Goal: Transaction & Acquisition: Purchase product/service

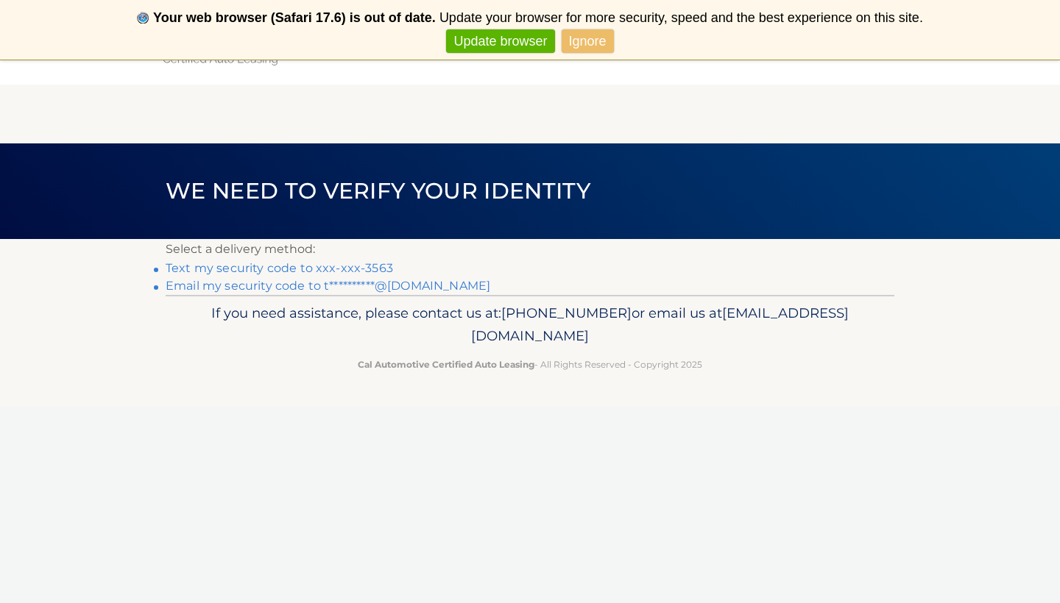
click at [329, 268] on link "Text my security code to xxx-xxx-3563" at bounding box center [279, 268] width 227 height 14
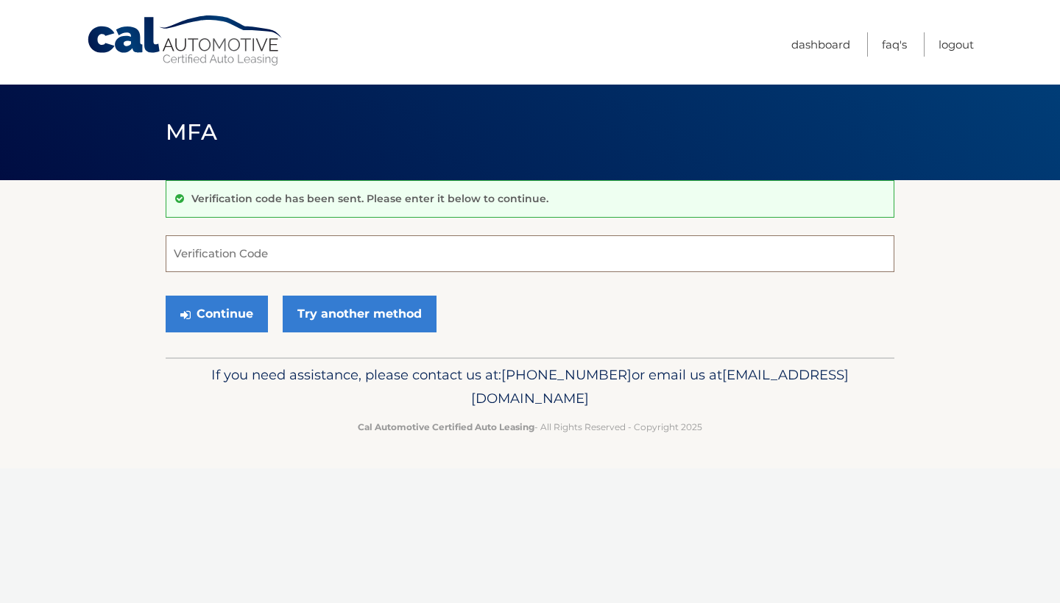
click at [329, 268] on input "Verification Code" at bounding box center [530, 253] width 729 height 37
type input "397250"
click at [249, 314] on button "Continue" at bounding box center [217, 314] width 102 height 37
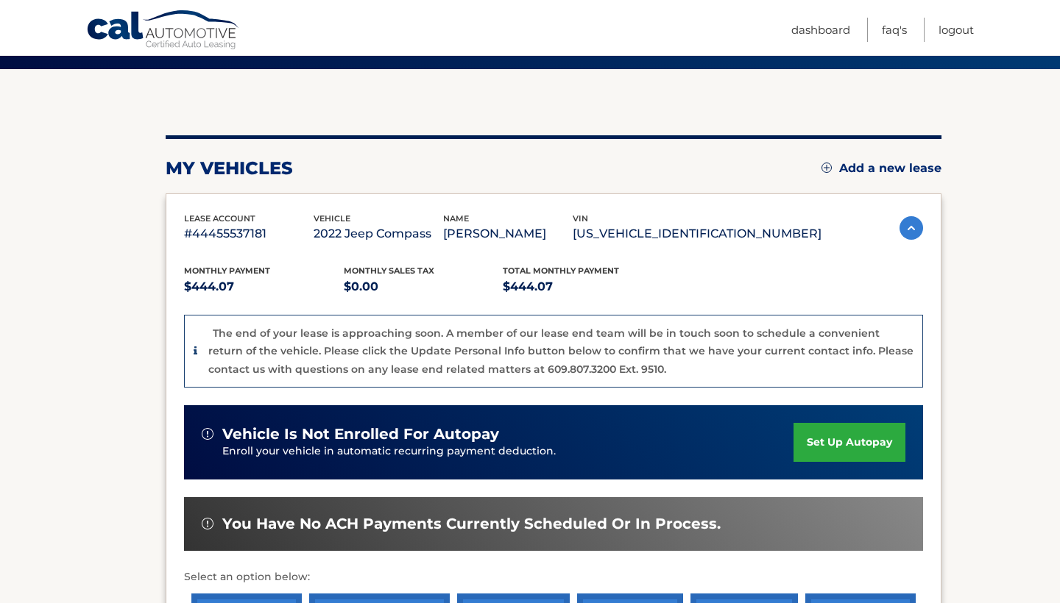
scroll to position [107, 0]
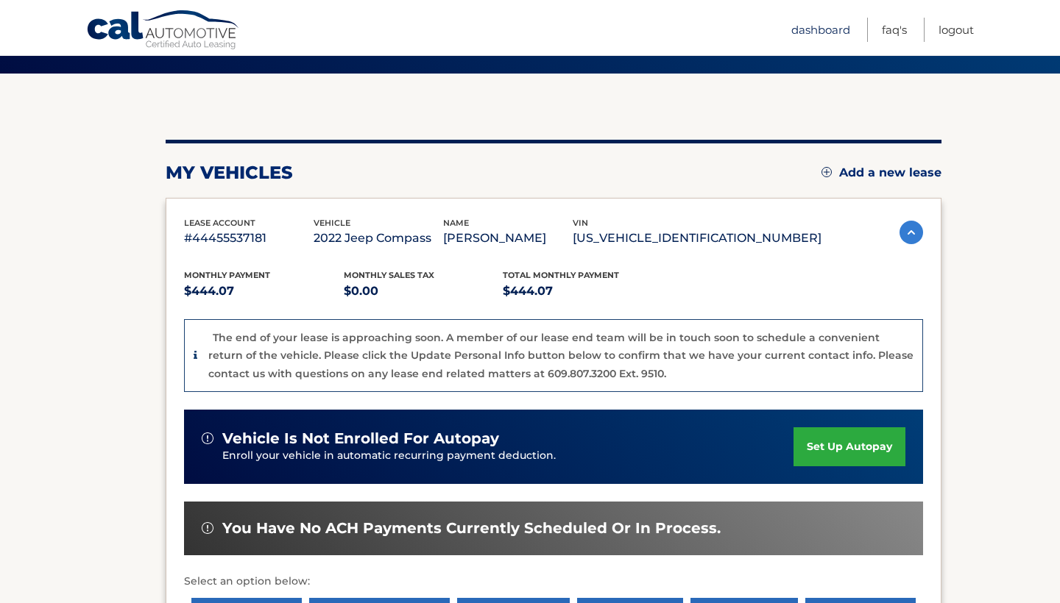
click at [819, 33] on link "Dashboard" at bounding box center [820, 30] width 59 height 24
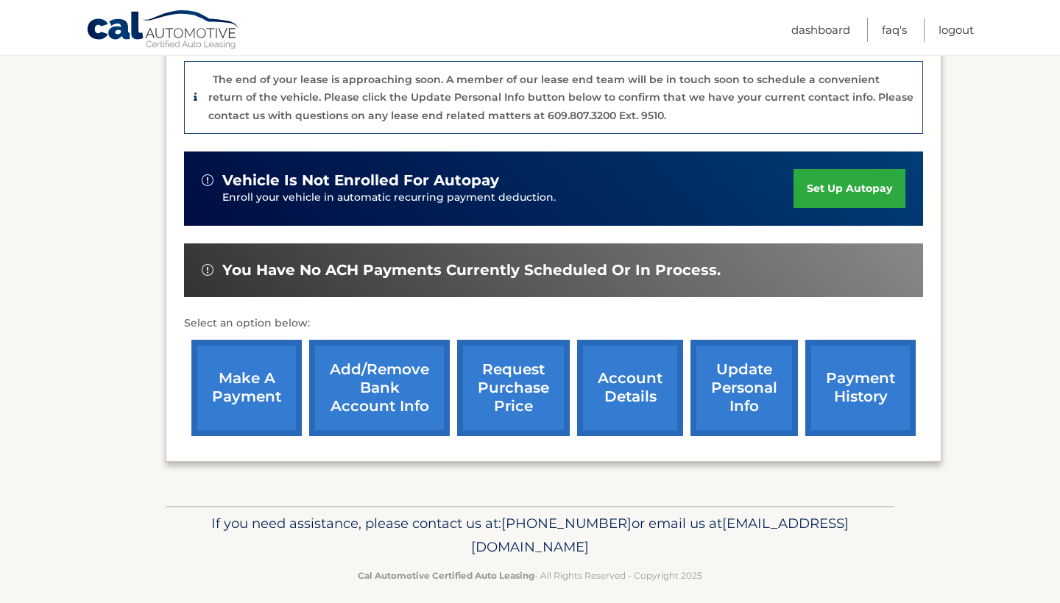
scroll to position [369, 0]
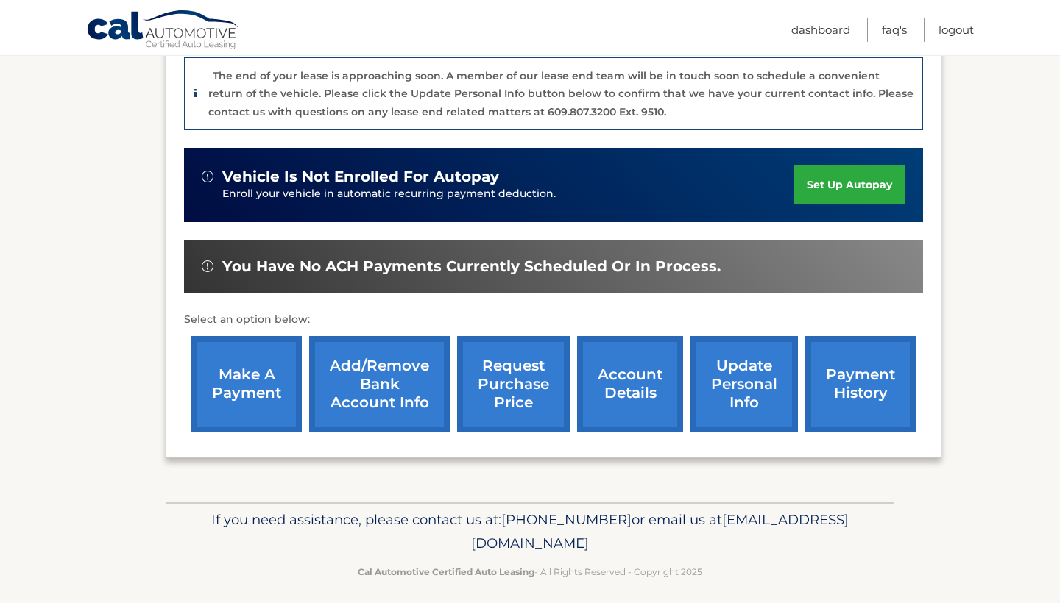
click at [857, 377] on link "payment history" at bounding box center [860, 384] width 110 height 96
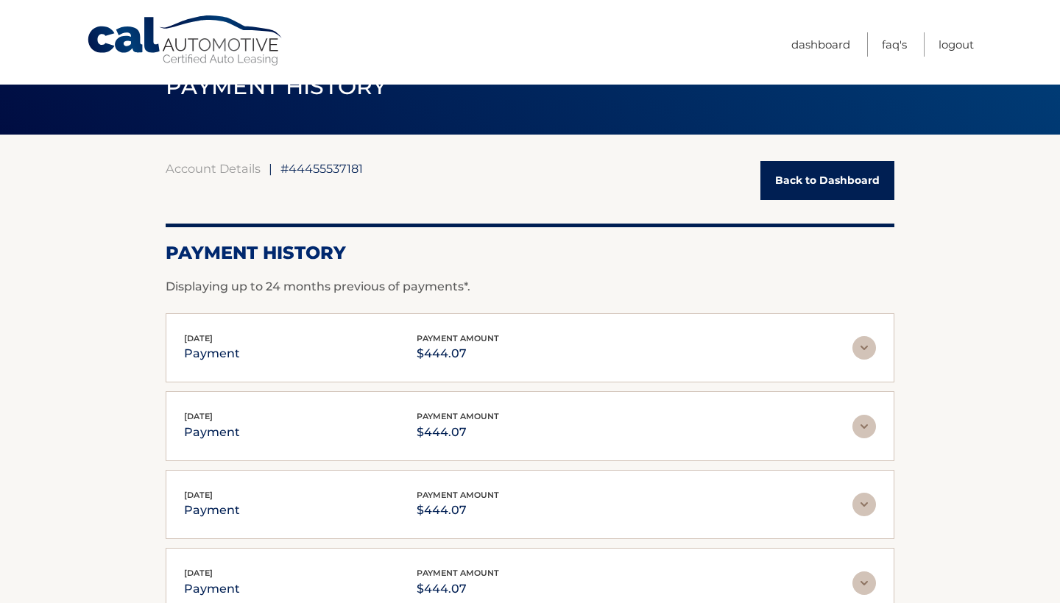
scroll to position [44, 0]
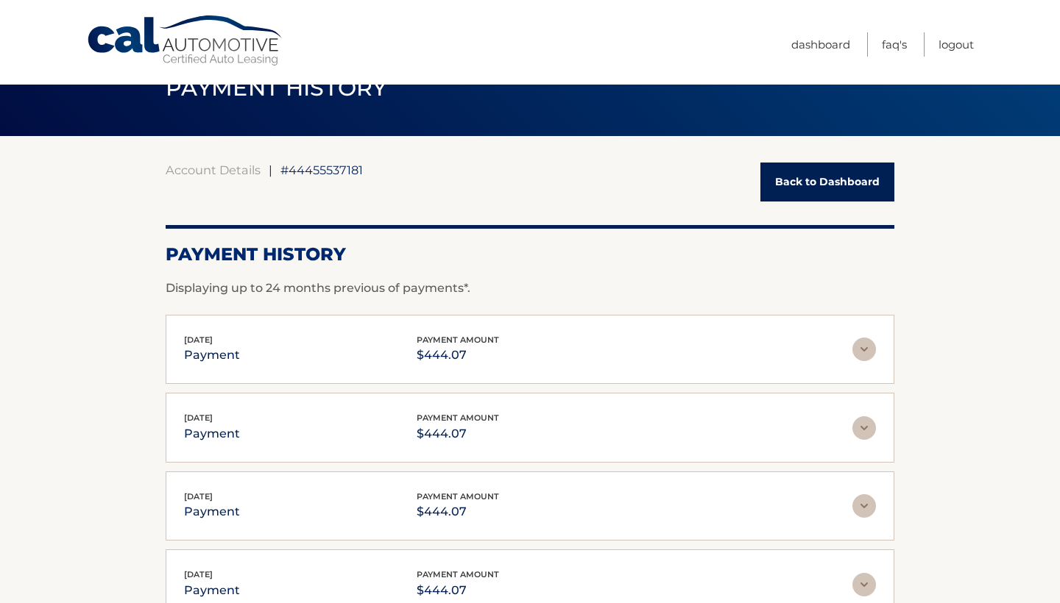
click at [854, 181] on link "Back to Dashboard" at bounding box center [827, 182] width 134 height 39
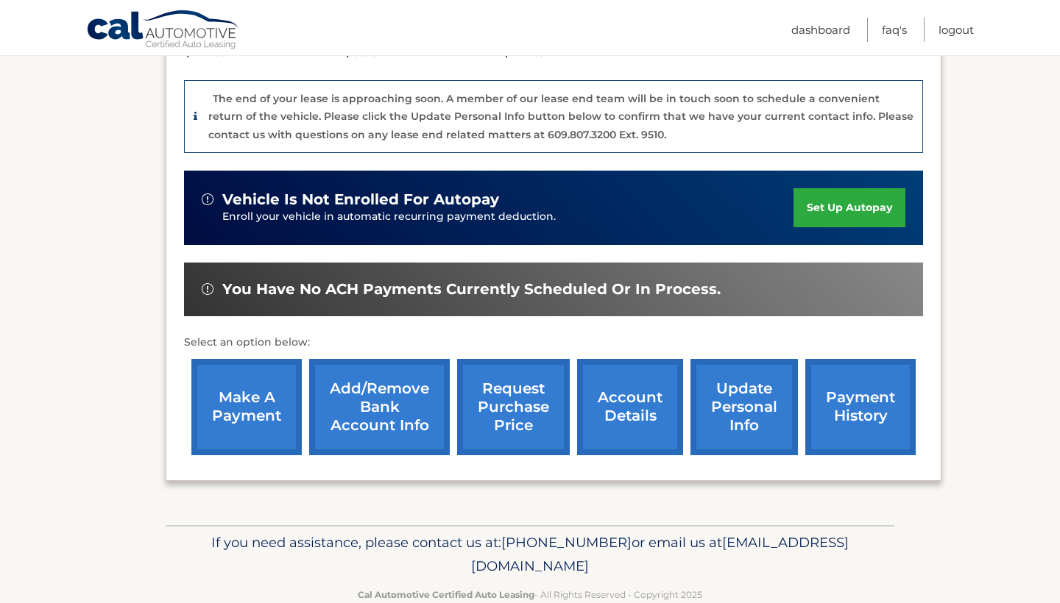
scroll to position [347, 0]
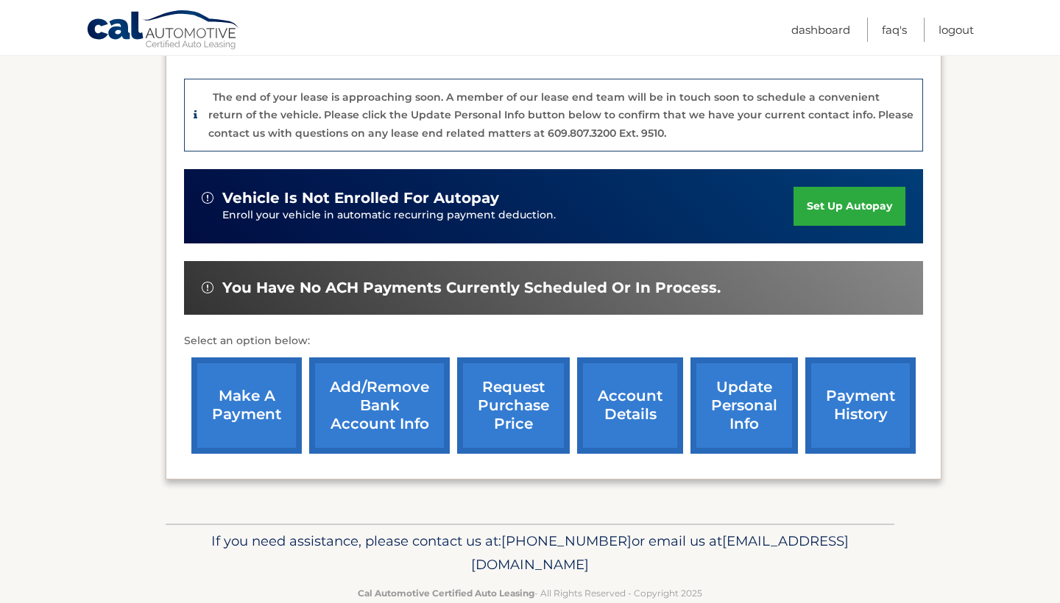
click at [233, 397] on link "make a payment" at bounding box center [246, 406] width 110 height 96
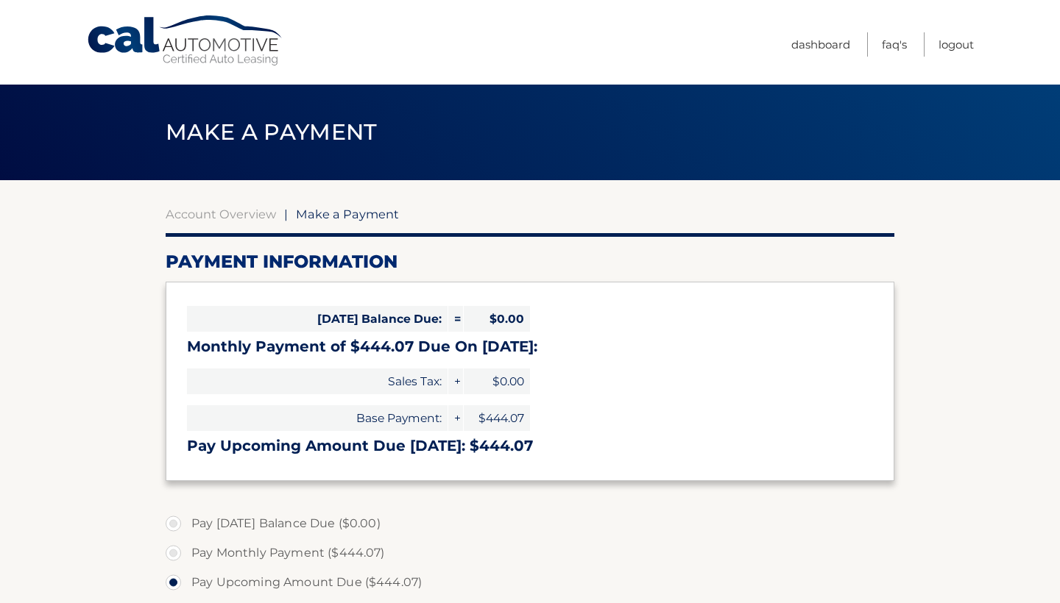
select select "ODFkYzczZGYtMTY1Yi00Y2JjLTg4NTctMTcxMGUyN2ZkOWQ0"
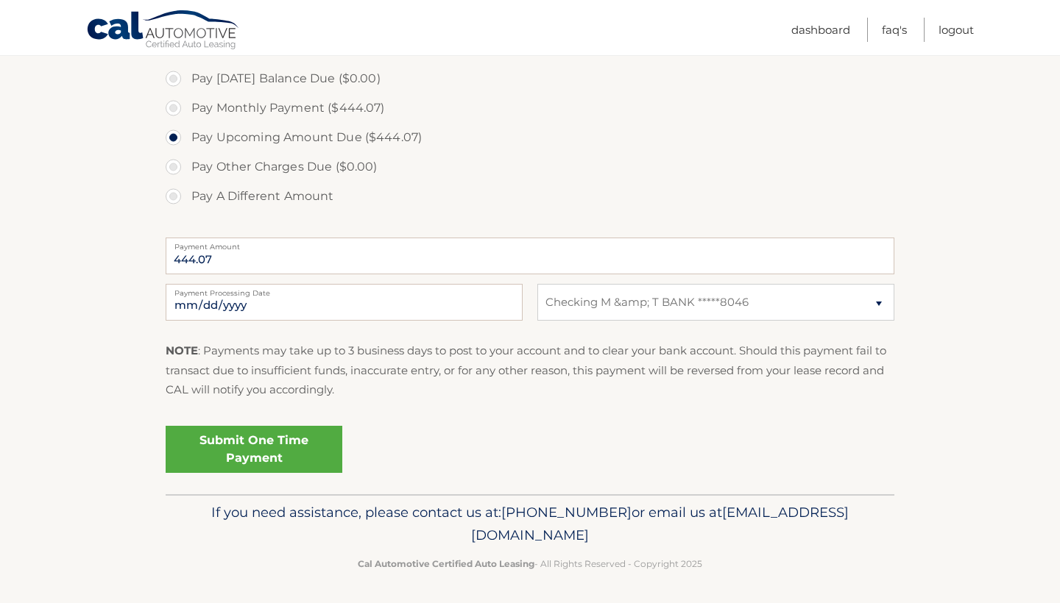
scroll to position [444, 0]
click at [233, 445] on link "Submit One Time Payment" at bounding box center [254, 450] width 177 height 47
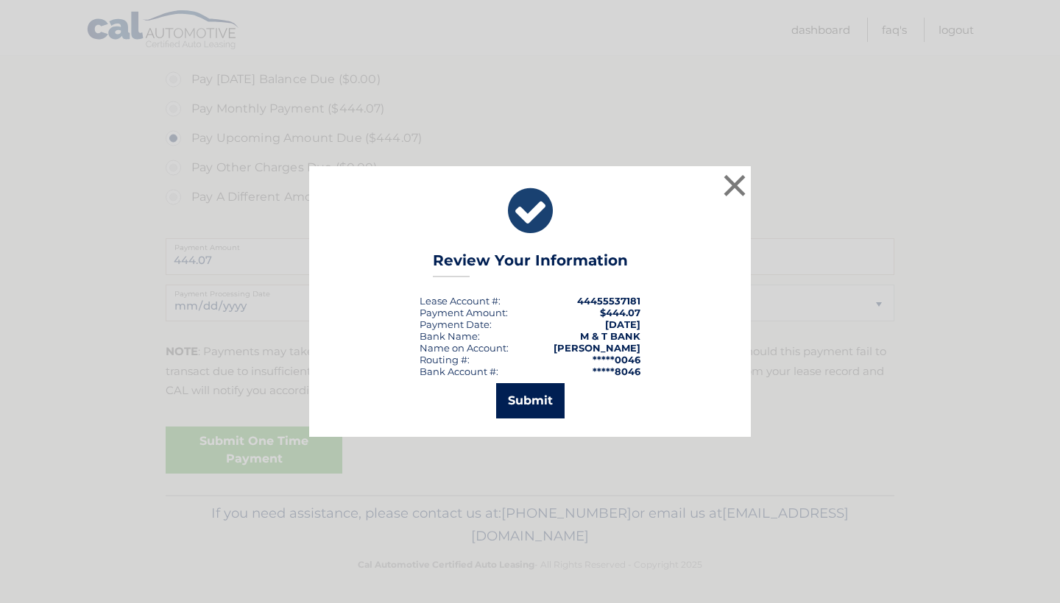
click at [520, 398] on button "Submit" at bounding box center [530, 400] width 68 height 35
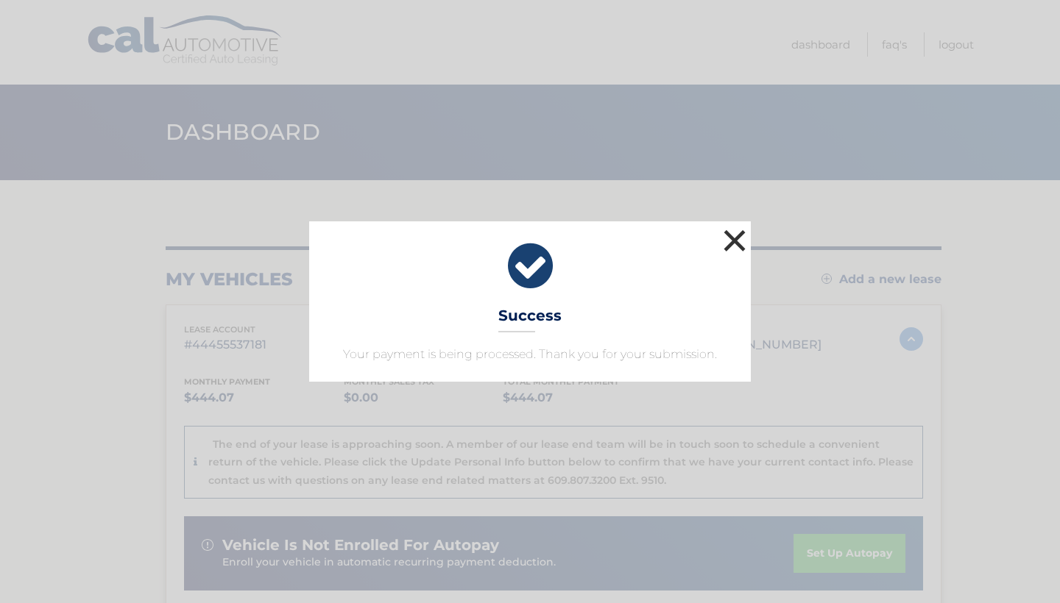
click at [728, 235] on button "×" at bounding box center [734, 240] width 29 height 29
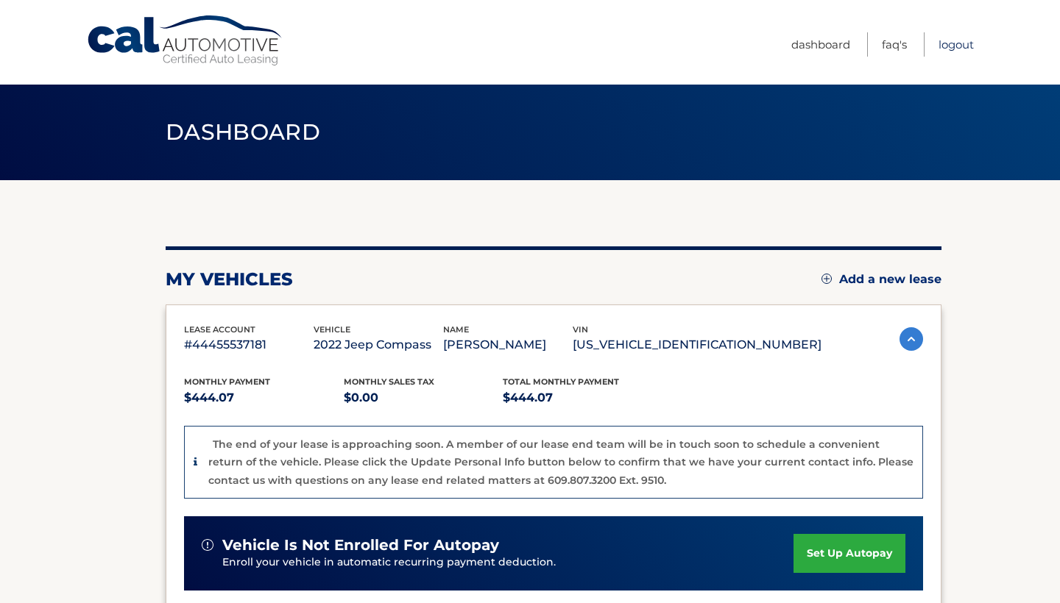
click at [958, 43] on link "Logout" at bounding box center [955, 44] width 35 height 24
